Goal: Go to known website: Access a specific website the user already knows

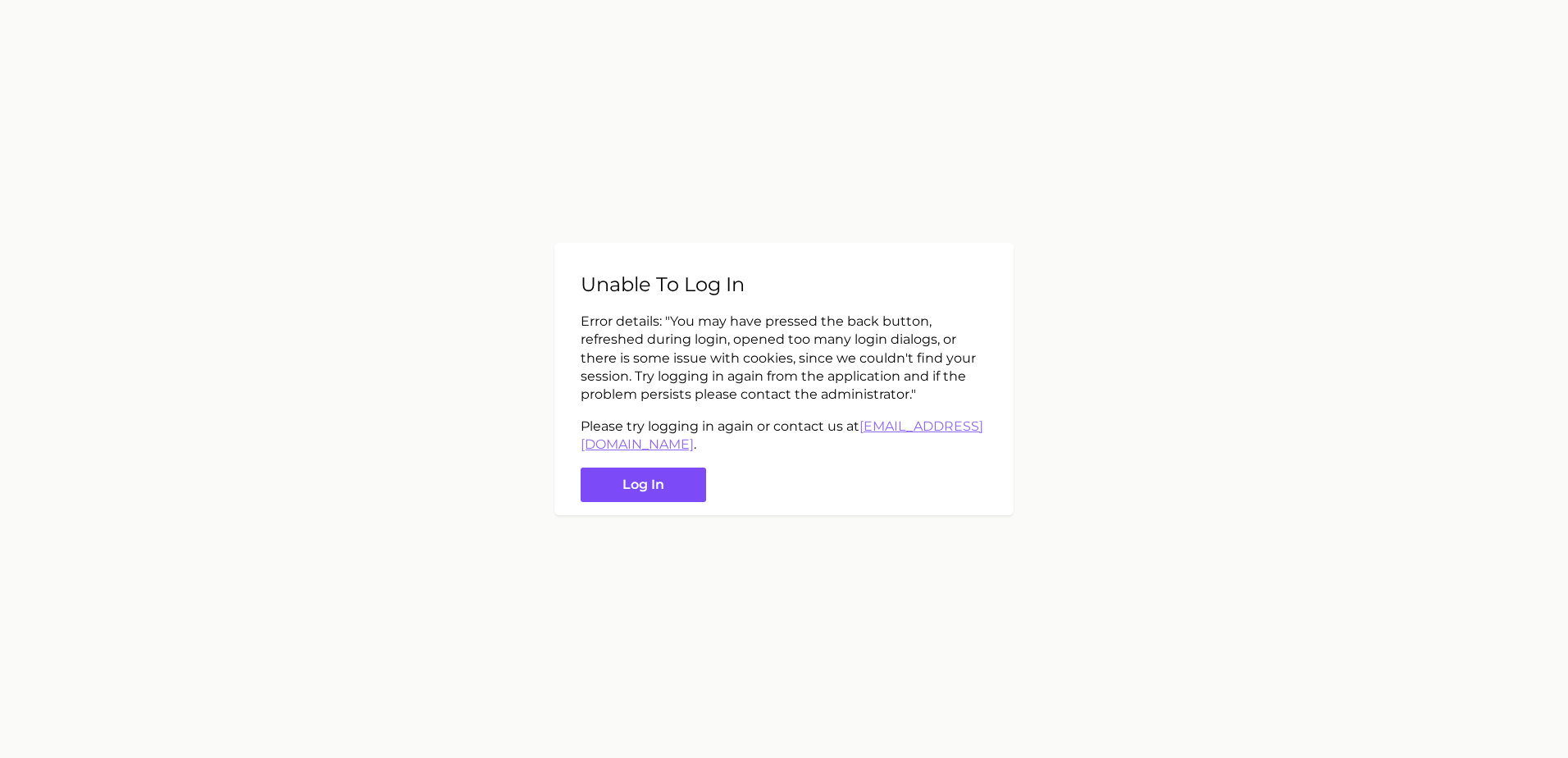
click at [689, 487] on button "Log in" at bounding box center [643, 484] width 126 height 35
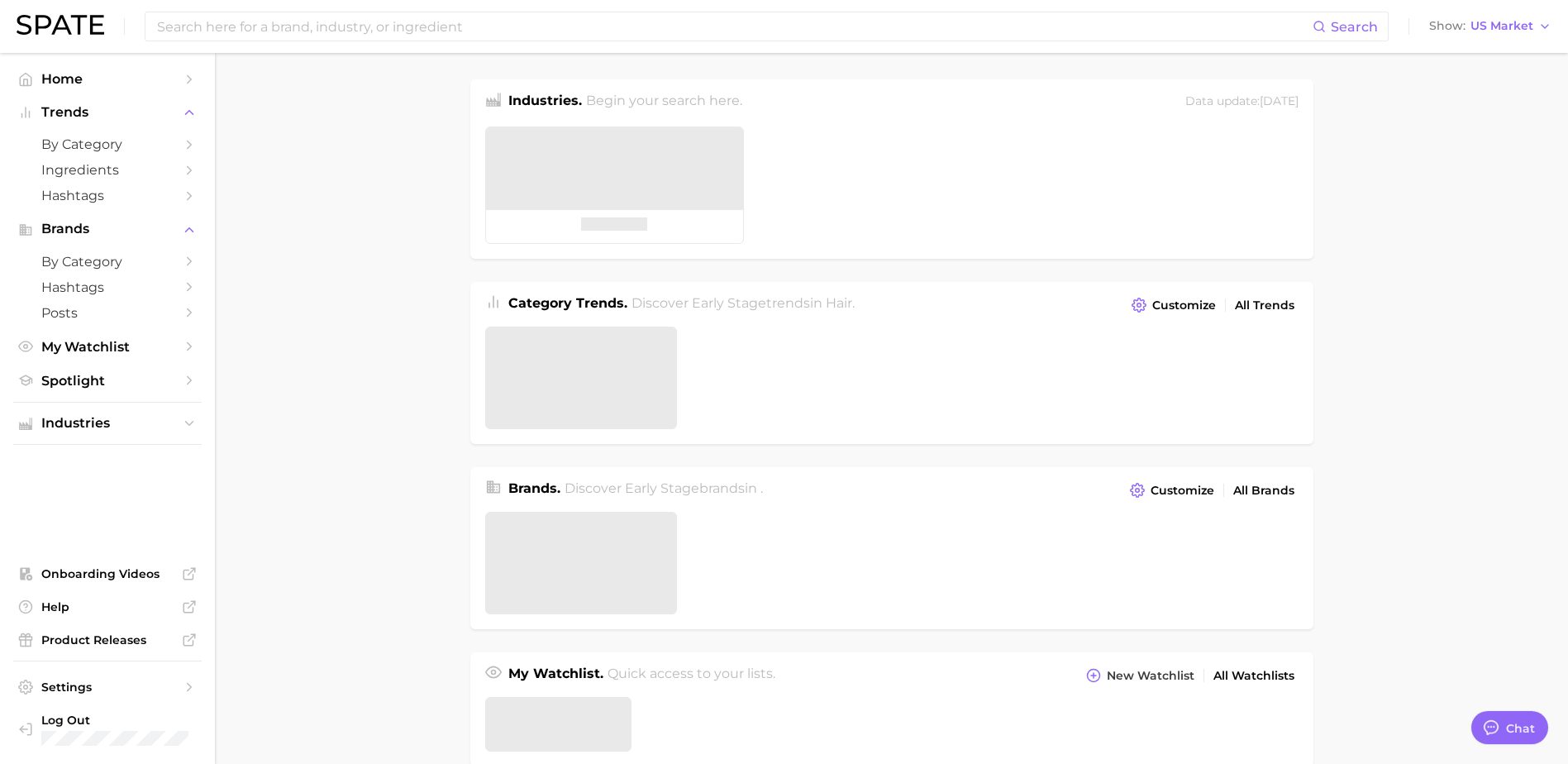
type textarea "x"
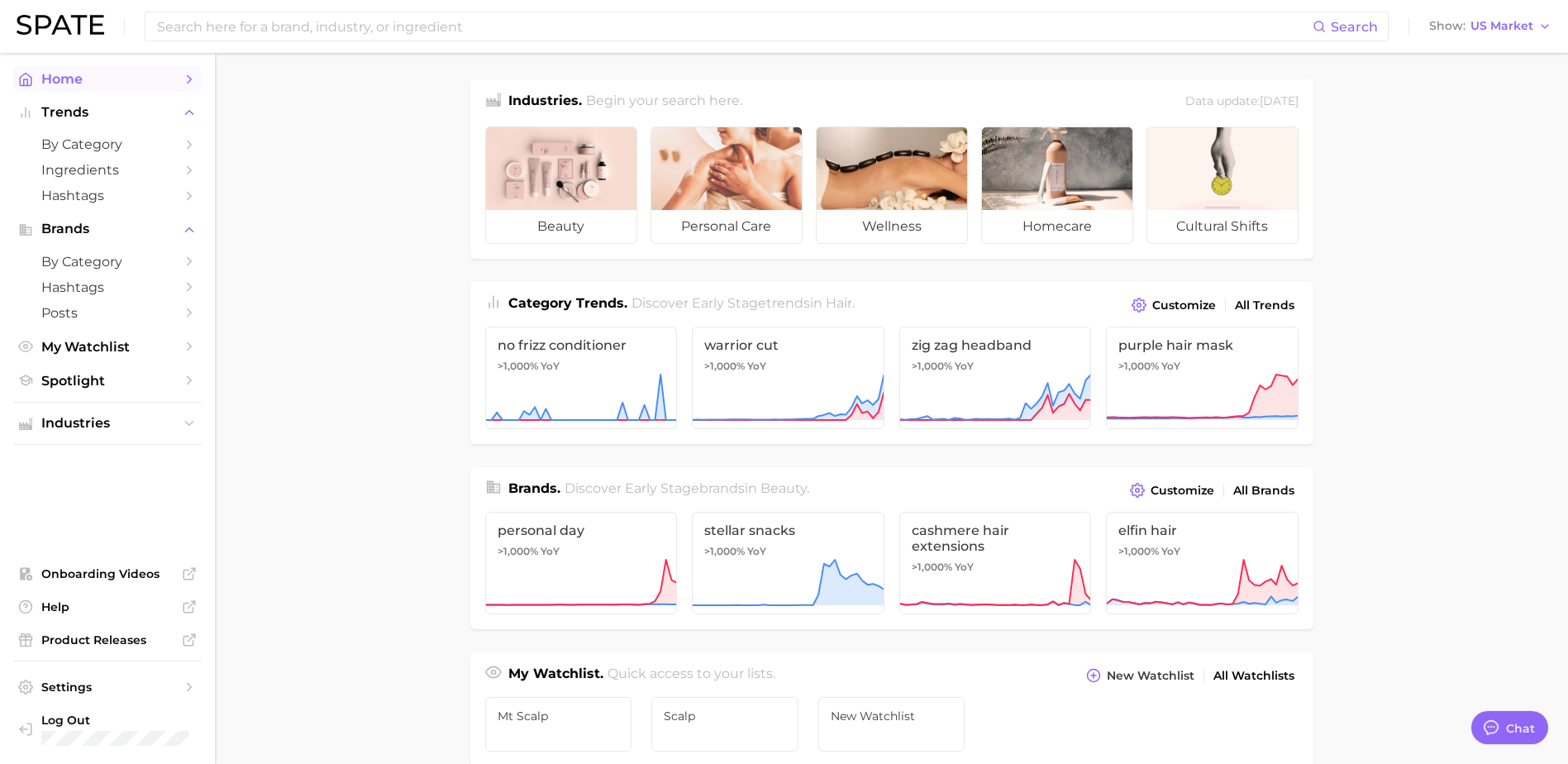
click at [88, 83] on span "Home" at bounding box center [107, 78] width 132 height 15
